Goal: Task Accomplishment & Management: Manage account settings

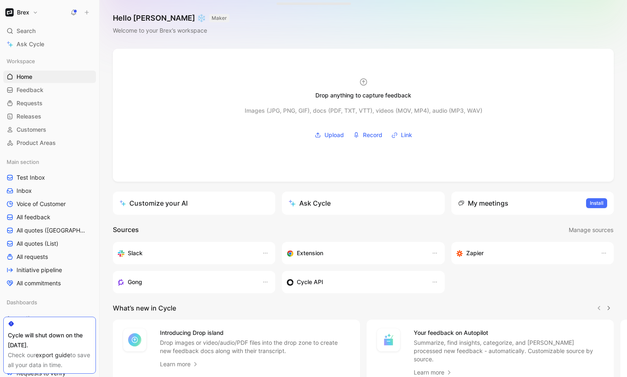
click at [30, 11] on button "Brex" at bounding box center [21, 13] width 37 height 12
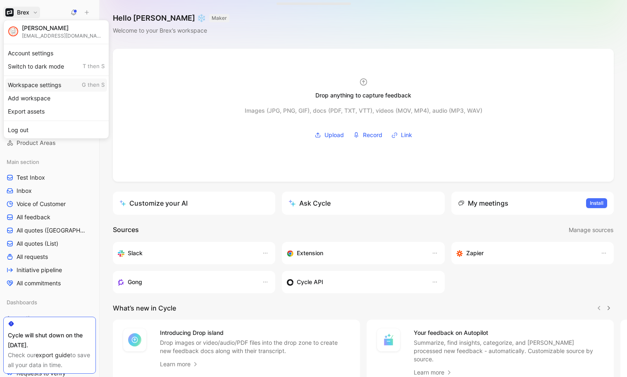
click at [45, 87] on div "Workspace settings G then S" at bounding box center [56, 85] width 102 height 13
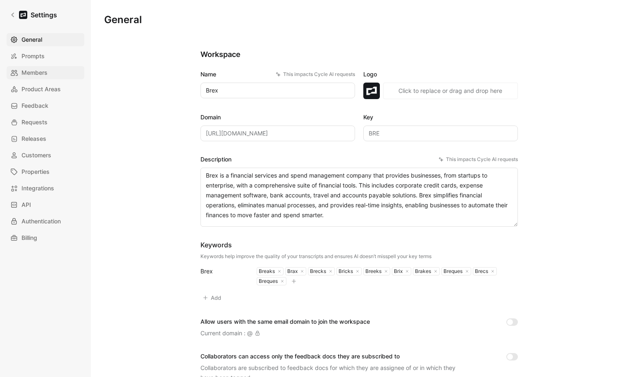
click at [24, 75] on span "Members" at bounding box center [34, 73] width 26 height 10
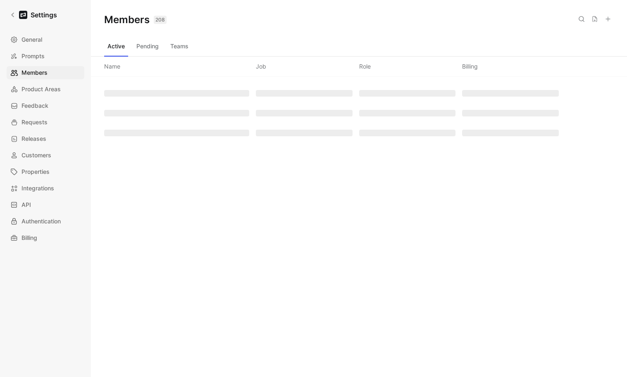
click at [186, 49] on button "Teams" at bounding box center [179, 46] width 25 height 13
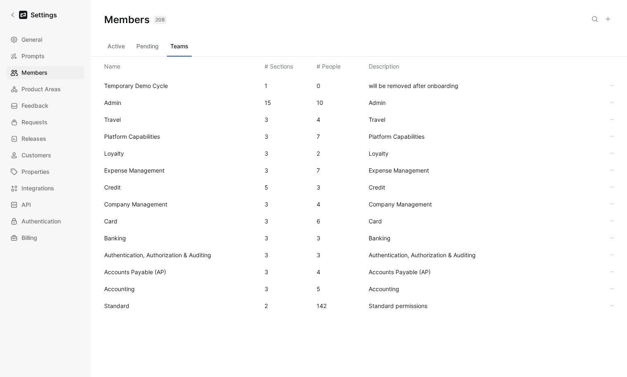
click at [127, 312] on div "Standard 2 142 Standard permissions" at bounding box center [359, 306] width 523 height 17
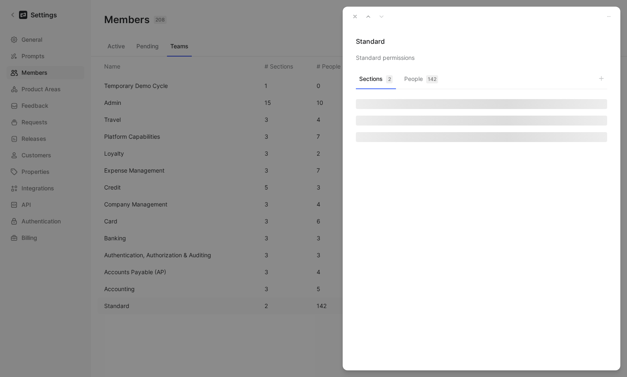
click at [434, 81] on div "142" at bounding box center [432, 79] width 12 height 8
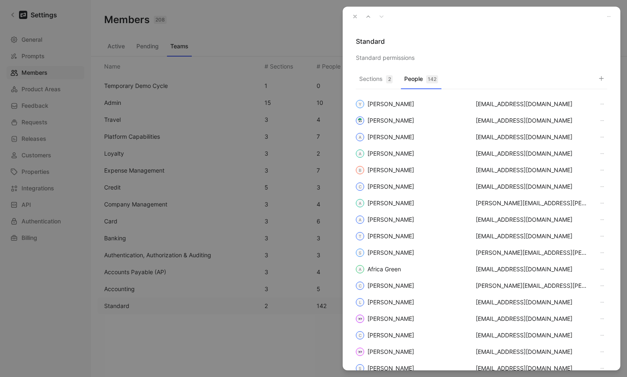
click at [603, 76] on icon "button" at bounding box center [601, 78] width 7 height 7
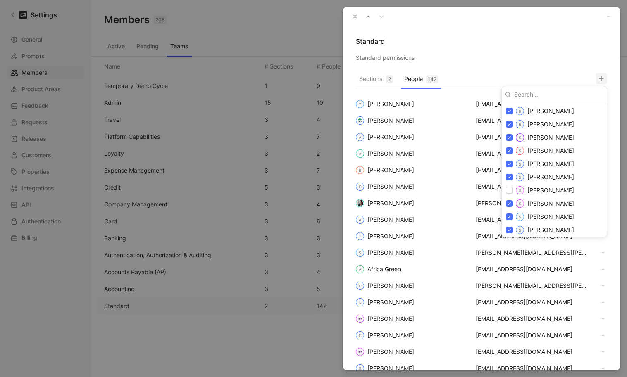
scroll to position [1766, 0]
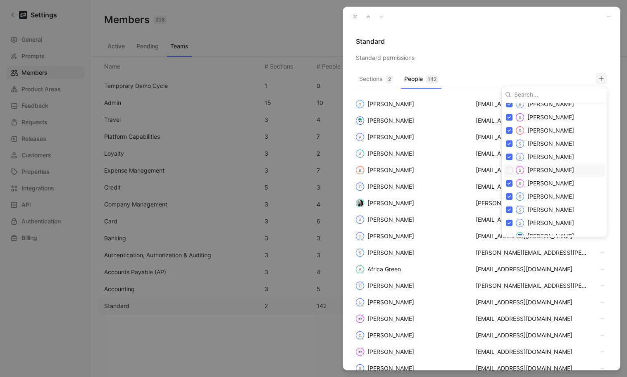
click at [509, 168] on input "checkbox" at bounding box center [509, 170] width 7 height 7
checkbox input "true"
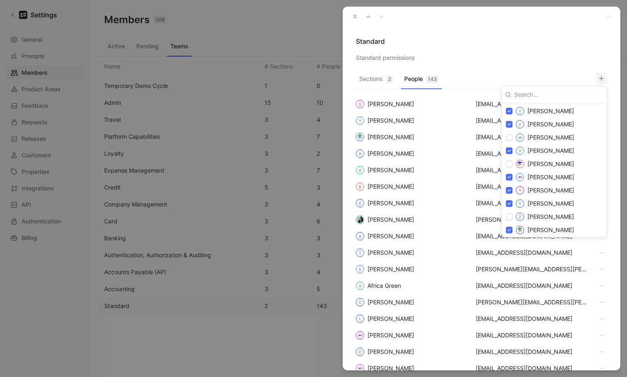
scroll to position [2093, 0]
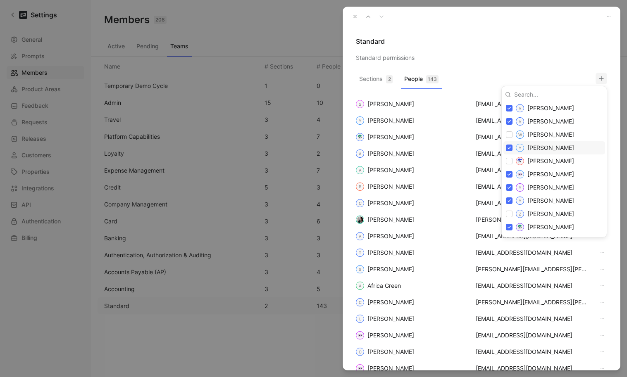
click at [525, 33] on div at bounding box center [313, 188] width 627 height 377
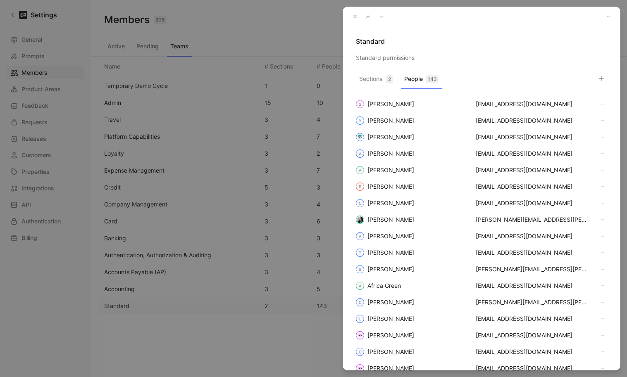
click at [358, 17] on button "button" at bounding box center [355, 17] width 12 height 12
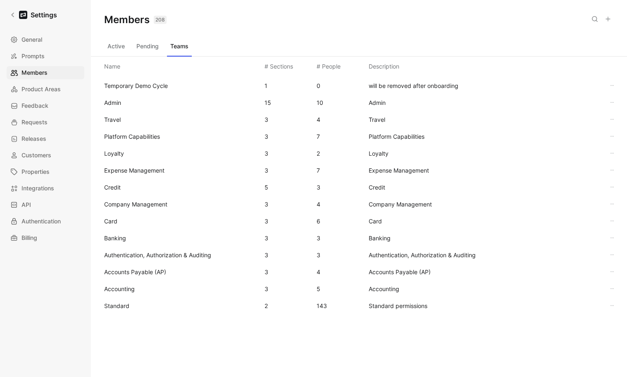
click at [270, 43] on div "Active Pending Teams" at bounding box center [359, 48] width 510 height 17
click at [33, 40] on span "General" at bounding box center [31, 40] width 21 height 10
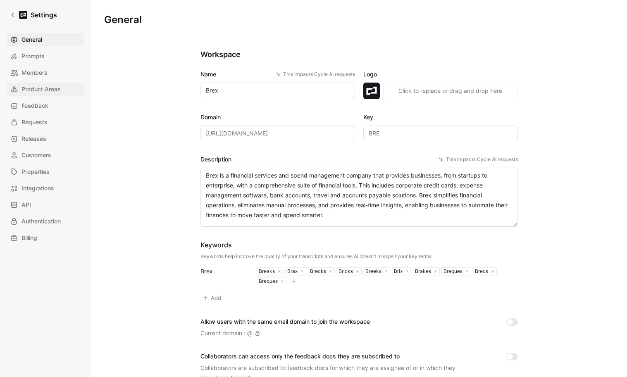
click at [37, 87] on span "Product Areas" at bounding box center [40, 89] width 39 height 10
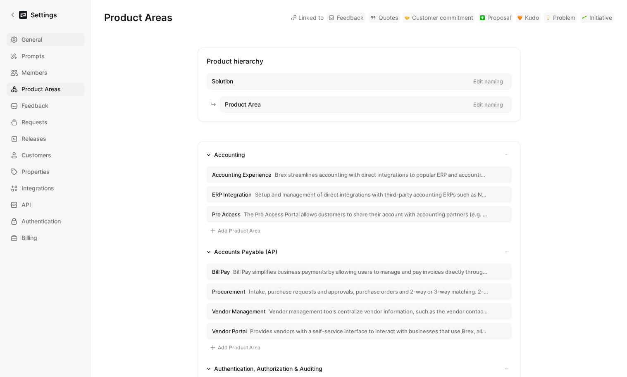
click at [33, 37] on span "General" at bounding box center [31, 40] width 21 height 10
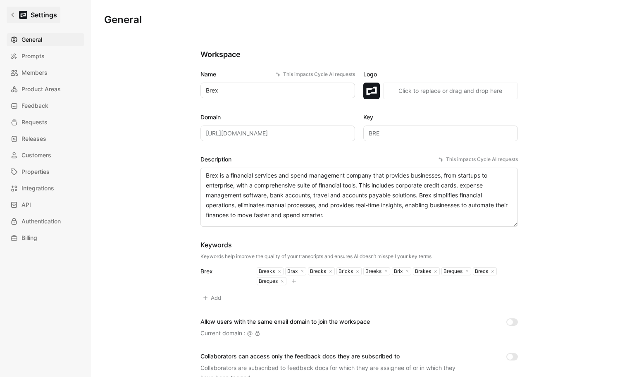
click at [25, 14] on div at bounding box center [23, 15] width 8 height 8
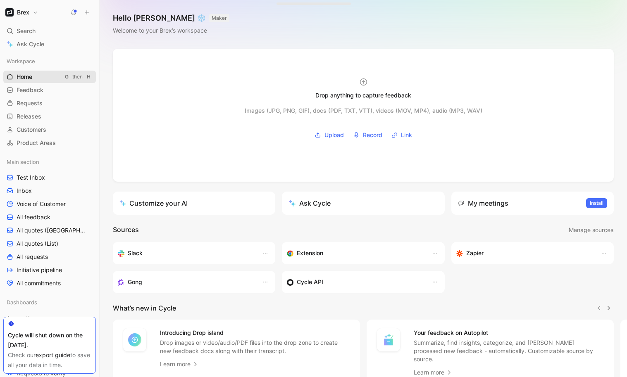
click at [21, 79] on span "Home" at bounding box center [25, 77] width 16 height 8
